Goal: Transaction & Acquisition: Purchase product/service

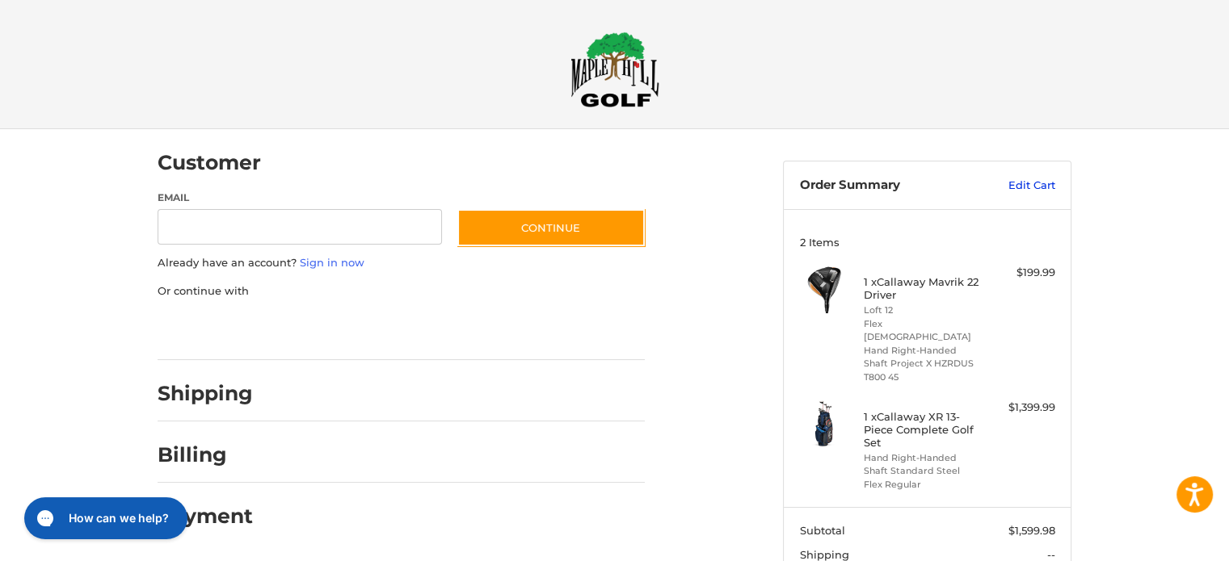
click at [1034, 183] on link "Edit Cart" at bounding box center [1014, 186] width 82 height 16
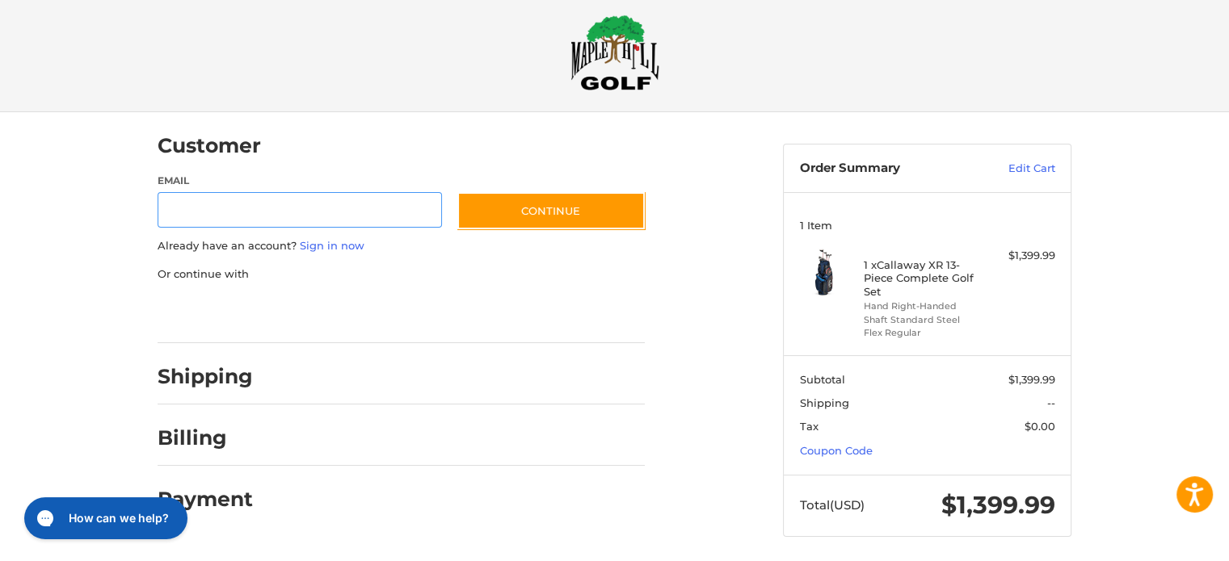
scroll to position [23, 0]
